Goal: Task Accomplishment & Management: Complete application form

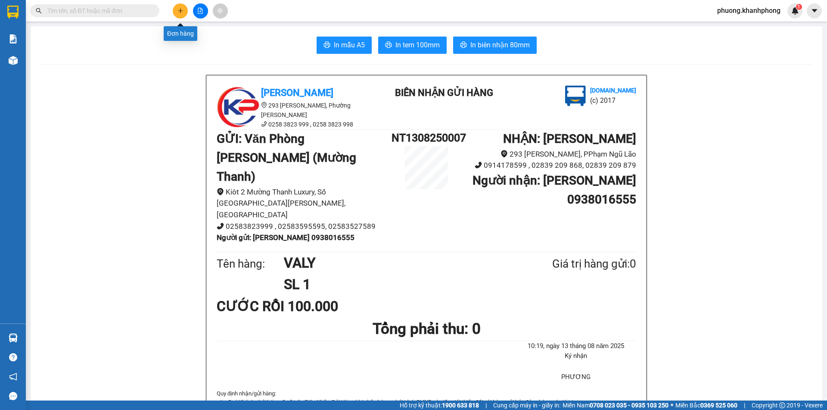
click at [185, 10] on button at bounding box center [180, 10] width 15 height 15
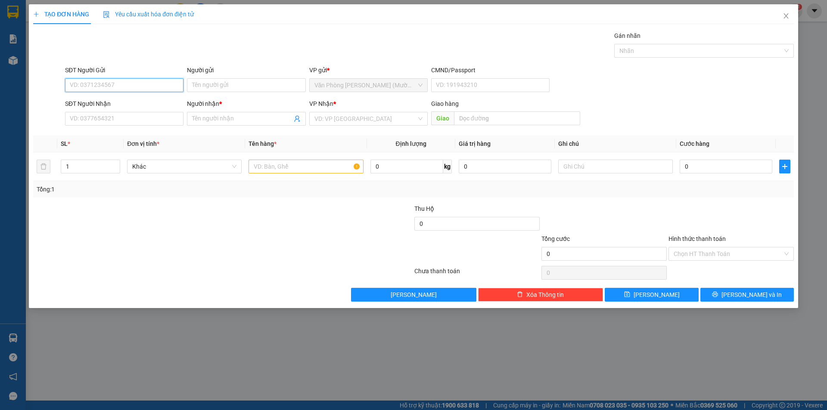
click at [104, 88] on input "SĐT Người Gửi" at bounding box center [124, 85] width 118 height 14
type input "0978864515"
click at [118, 104] on div "0978864515 - PHƯƠNG" at bounding box center [124, 102] width 108 height 9
type input "PHƯƠNG"
type input "0978864515"
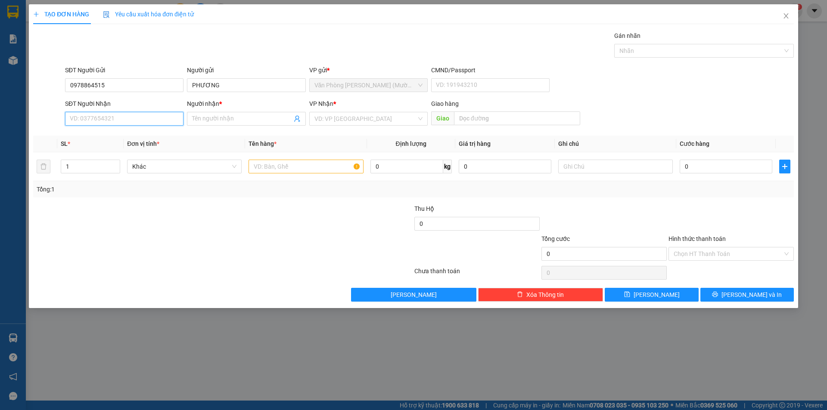
click at [115, 119] on input "SĐT Người Nhận" at bounding box center [124, 119] width 118 height 14
click at [108, 136] on div "0332728721 - KIỆT" at bounding box center [124, 135] width 108 height 9
type input "0332728721"
type input "KIỆT"
click at [90, 164] on input "1" at bounding box center [90, 166] width 59 height 13
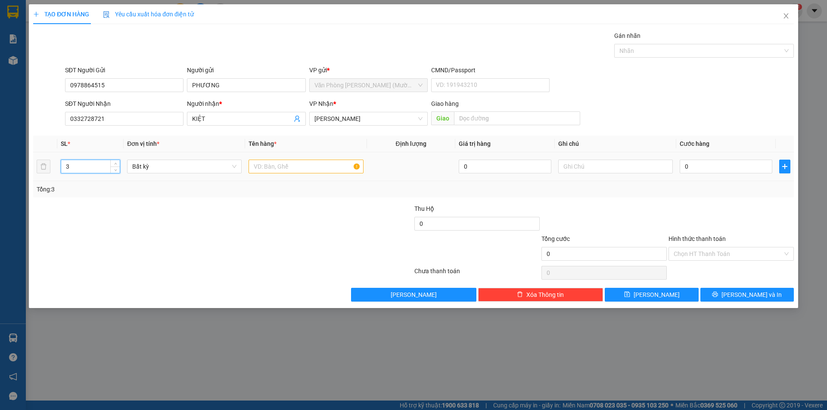
type input "3"
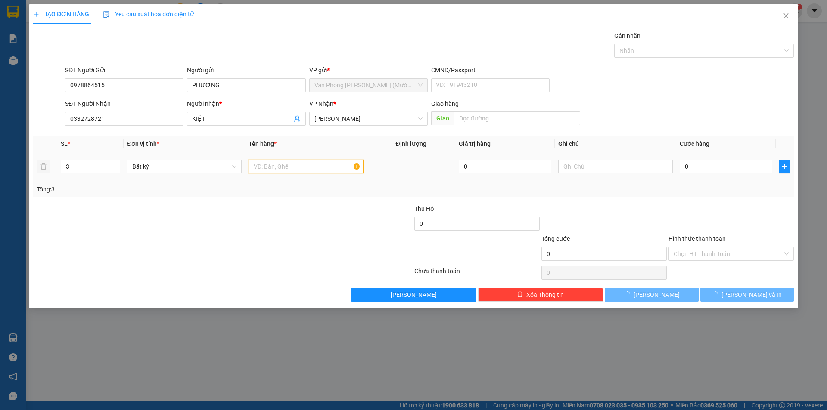
click at [308, 163] on input "text" at bounding box center [305, 167] width 115 height 14
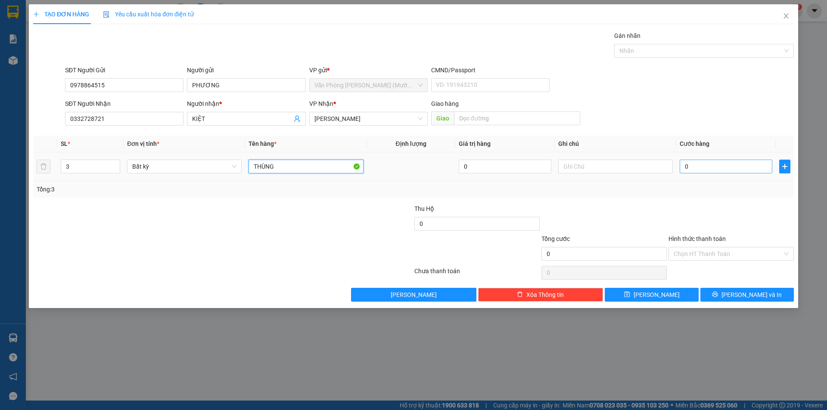
type input "THÙNG"
click at [701, 170] on input "0" at bounding box center [725, 167] width 93 height 14
click at [710, 170] on input "0" at bounding box center [725, 167] width 93 height 14
type input "01"
type input "1"
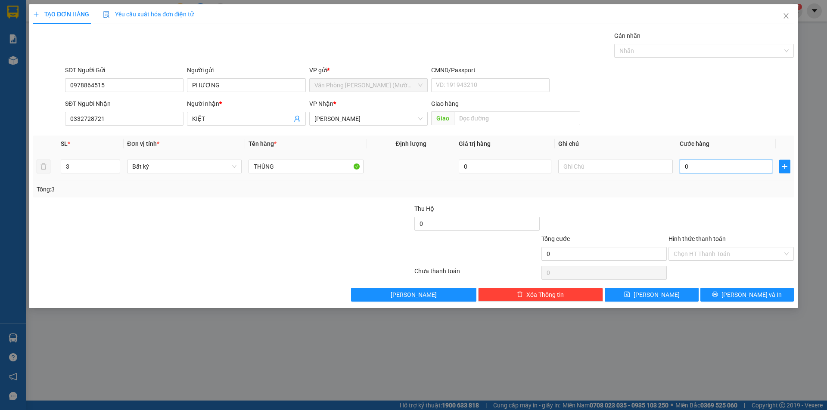
type input "1"
type input "015"
type input "15"
type input "0.150"
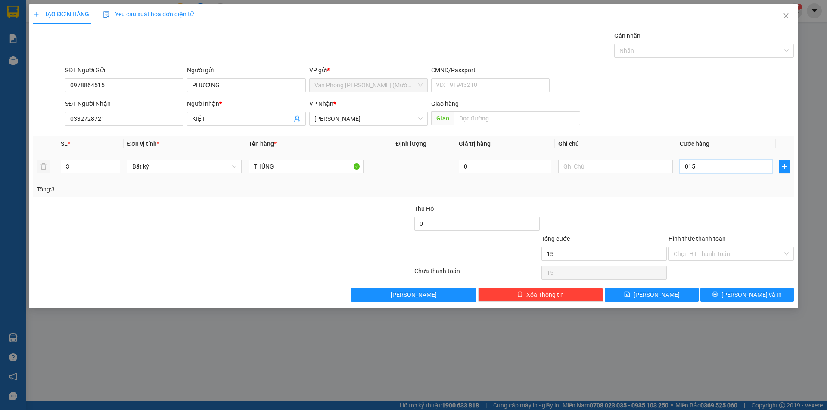
type input "150"
type input "150.000"
drag, startPoint x: 719, startPoint y: 211, endPoint x: 728, endPoint y: 207, distance: 9.3
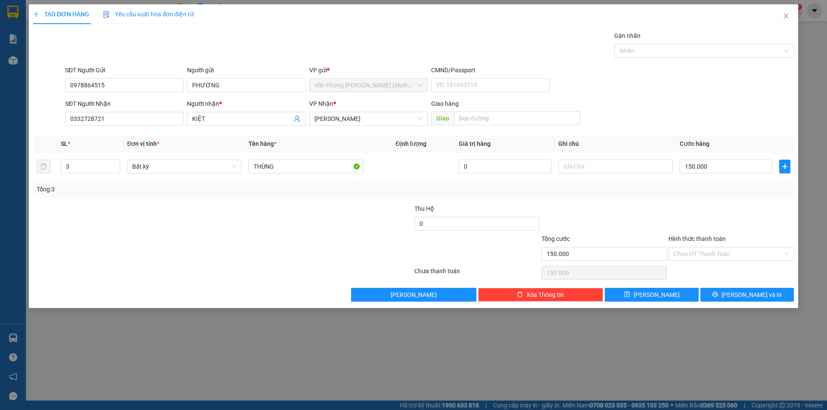
click at [726, 207] on div at bounding box center [730, 219] width 127 height 30
click at [710, 248] on input "Hình thức thanh toán" at bounding box center [727, 254] width 109 height 13
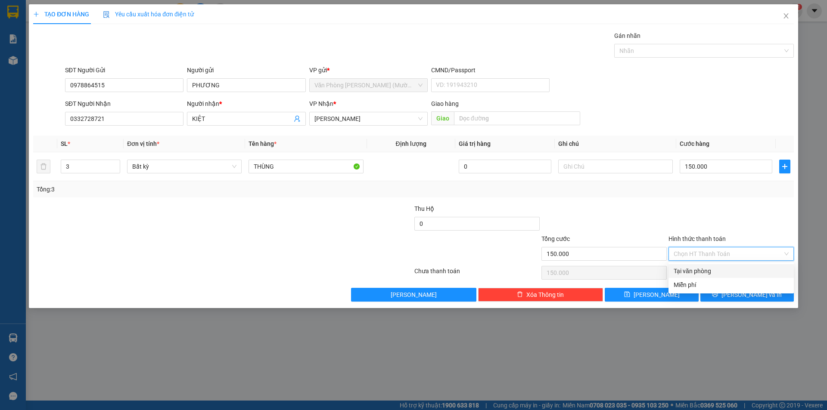
click at [697, 273] on div "Tại văn phòng" at bounding box center [730, 270] width 115 height 9
type input "0"
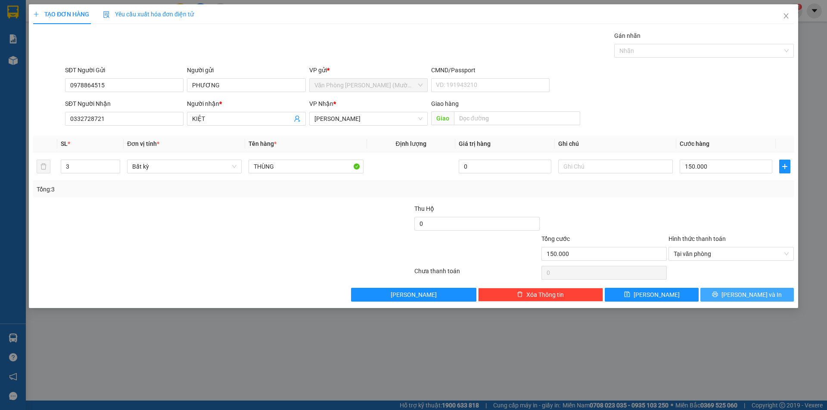
drag, startPoint x: 730, startPoint y: 294, endPoint x: 741, endPoint y: 290, distance: 11.6
click at [718, 293] on icon "printer" at bounding box center [715, 294] width 6 height 6
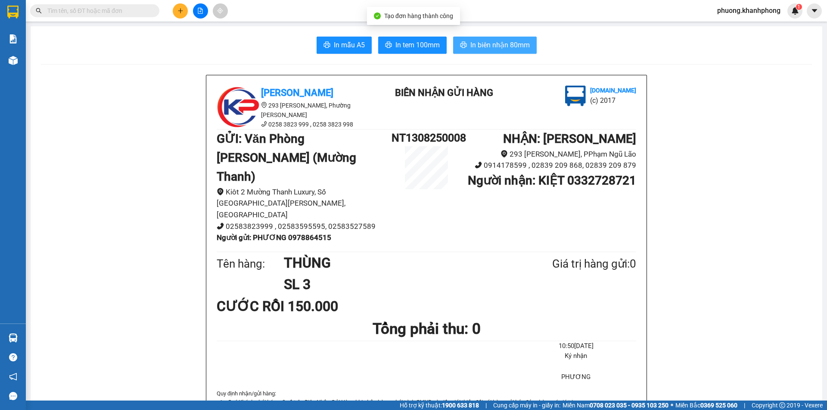
click at [500, 44] on span "In biên nhận 80mm" at bounding box center [499, 45] width 59 height 11
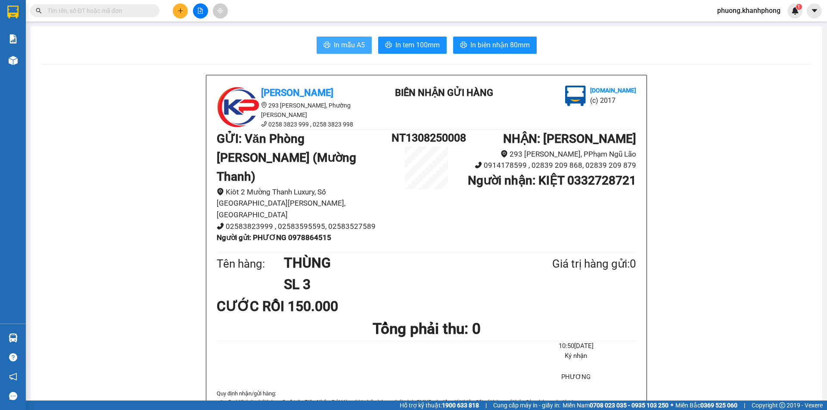
click at [330, 46] on button "In mẫu A5" at bounding box center [343, 45] width 55 height 17
